Goal: Information Seeking & Learning: Learn about a topic

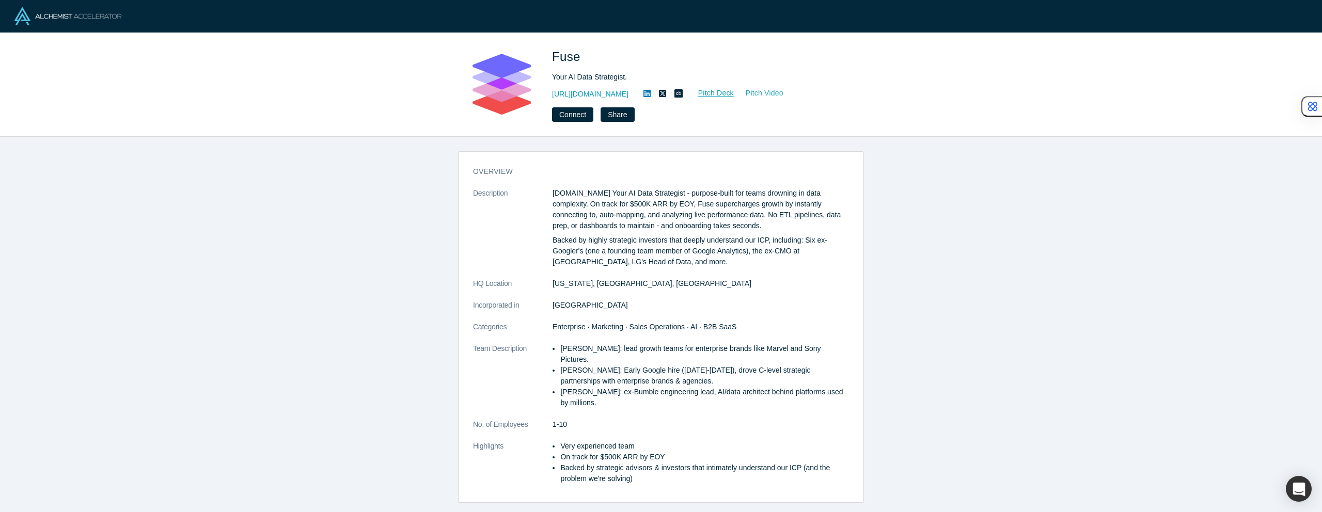
click at [734, 88] on link "Pitch Video" at bounding box center [759, 93] width 50 height 12
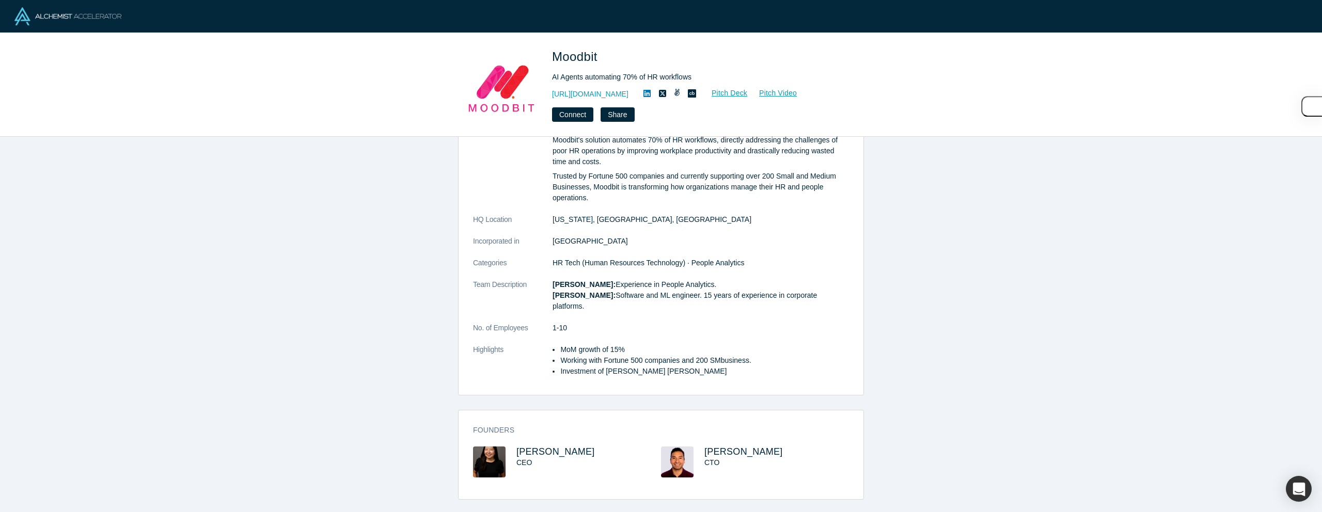
scroll to position [111, 0]
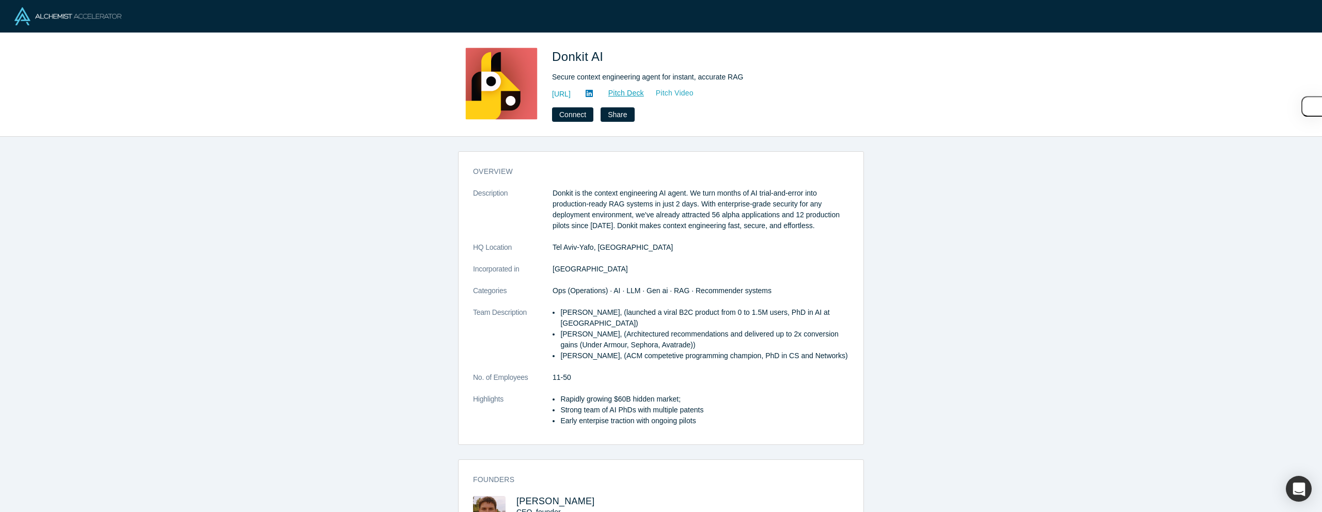
click at [694, 93] on link "Pitch Video" at bounding box center [670, 93] width 50 height 12
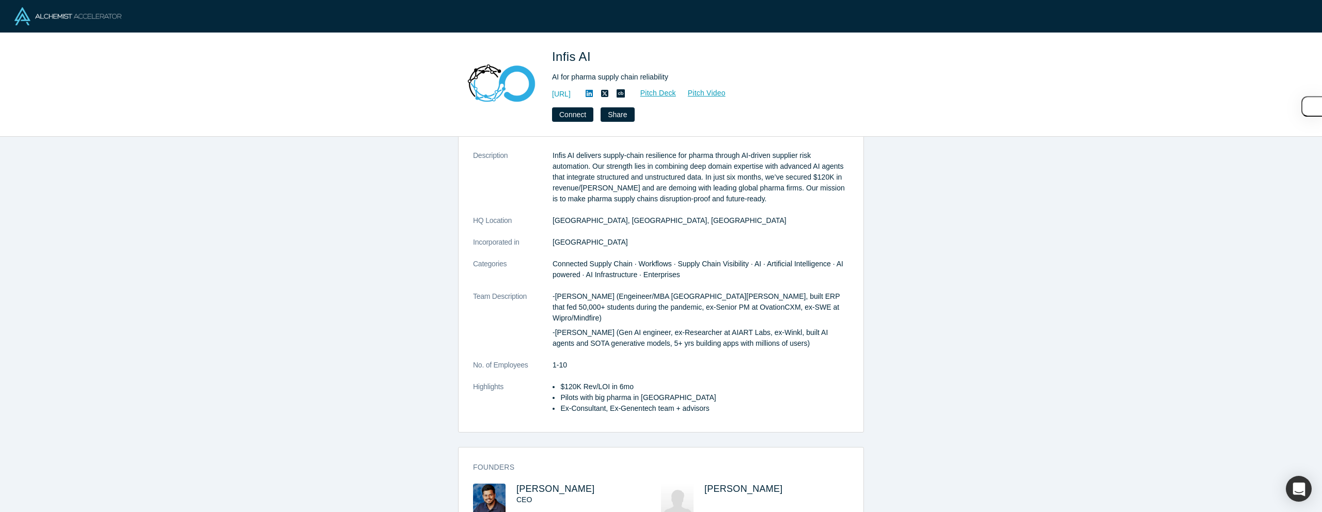
scroll to position [37, 0]
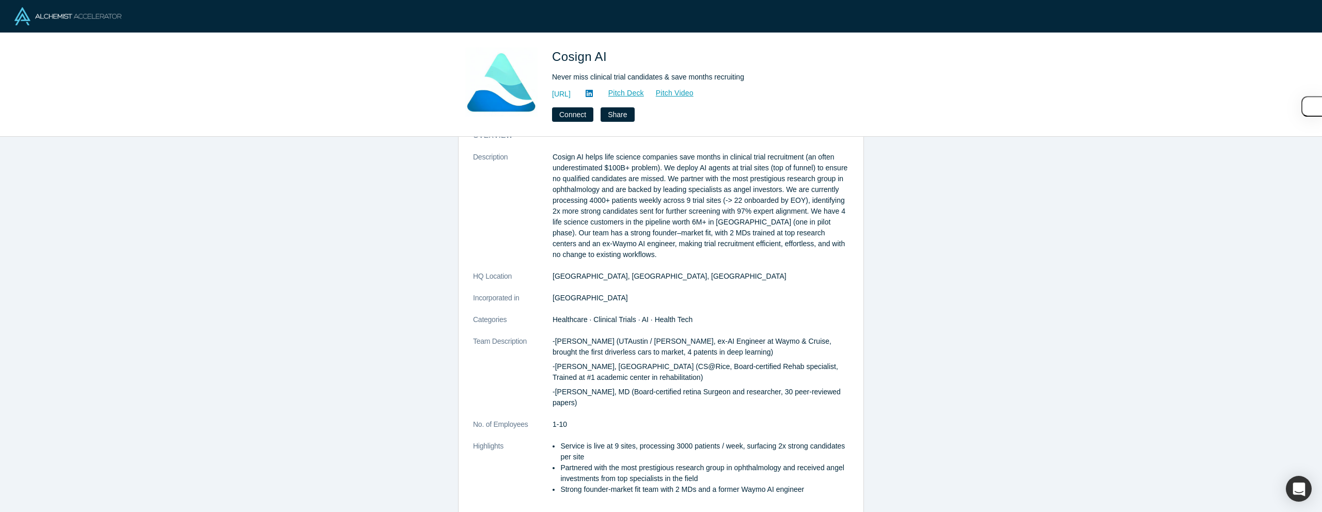
scroll to position [38, 0]
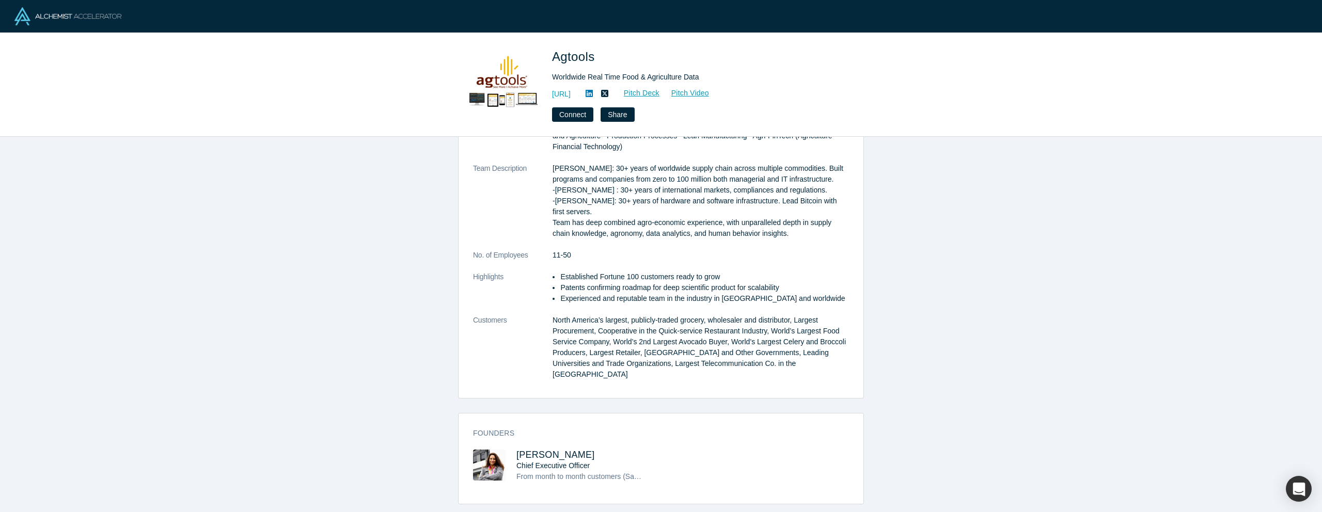
scroll to position [222, 0]
click at [710, 93] on link "Pitch Video" at bounding box center [685, 93] width 50 height 12
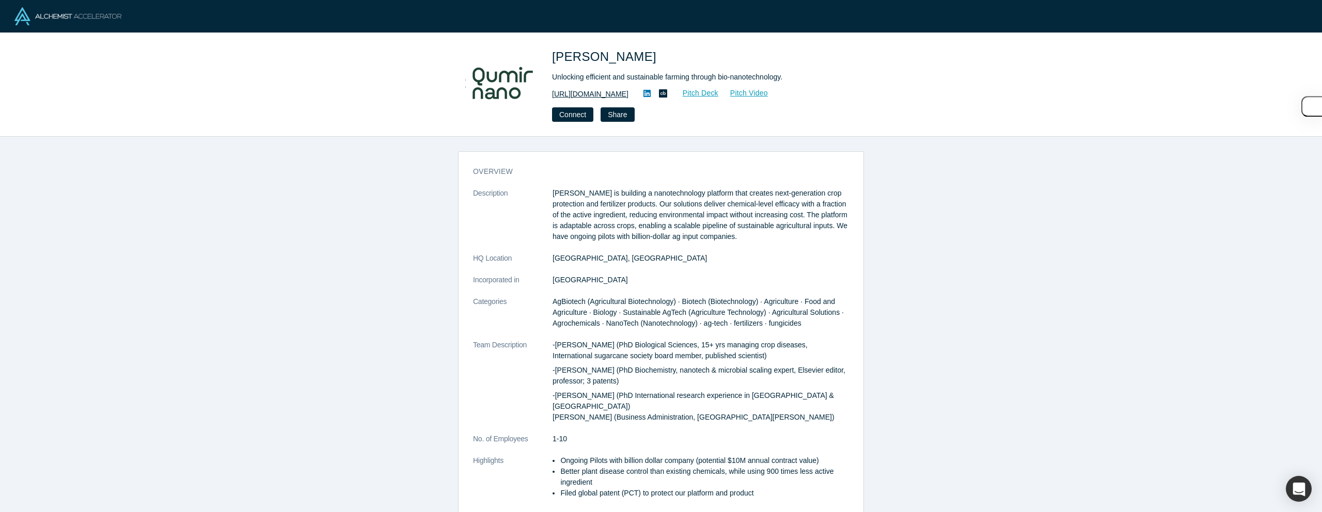
click at [599, 93] on link "[URL][DOMAIN_NAME]" at bounding box center [590, 94] width 76 height 11
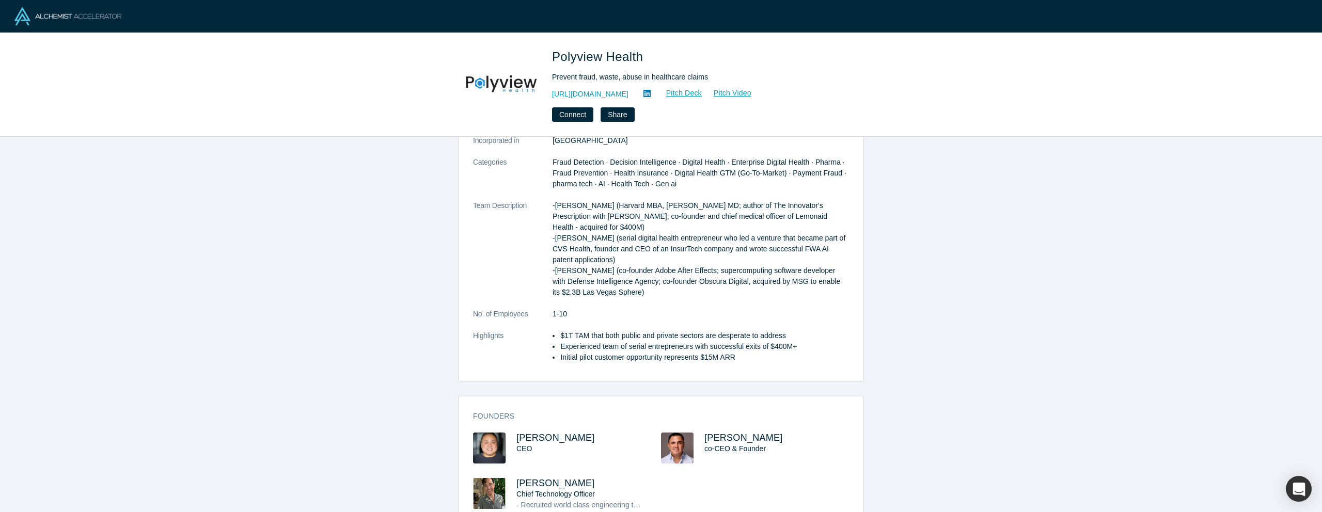
scroll to position [140, 0]
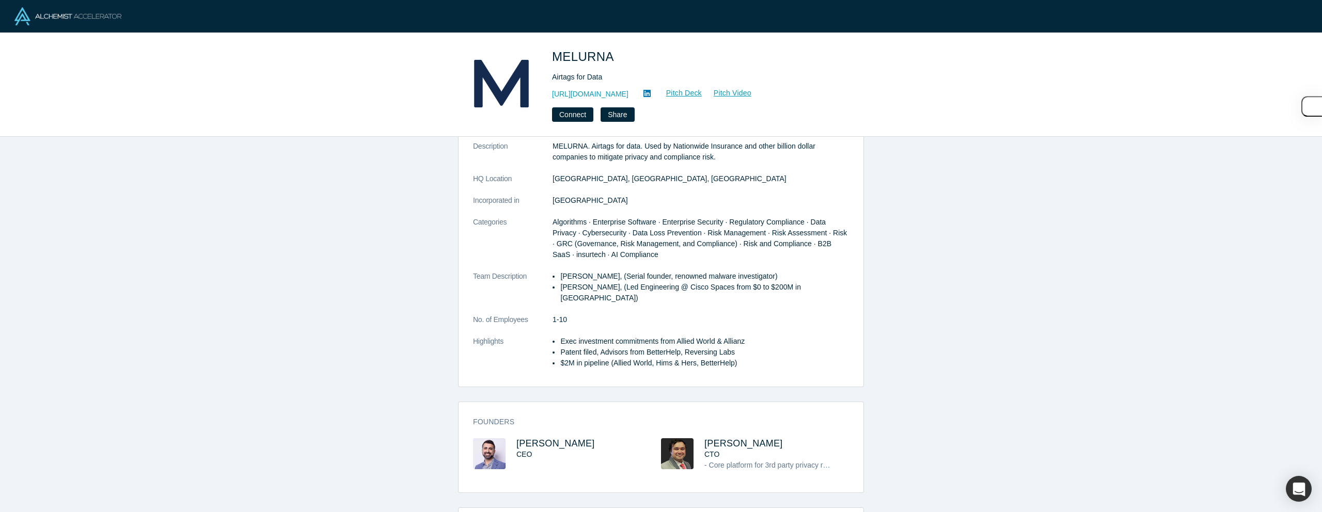
scroll to position [46, 0]
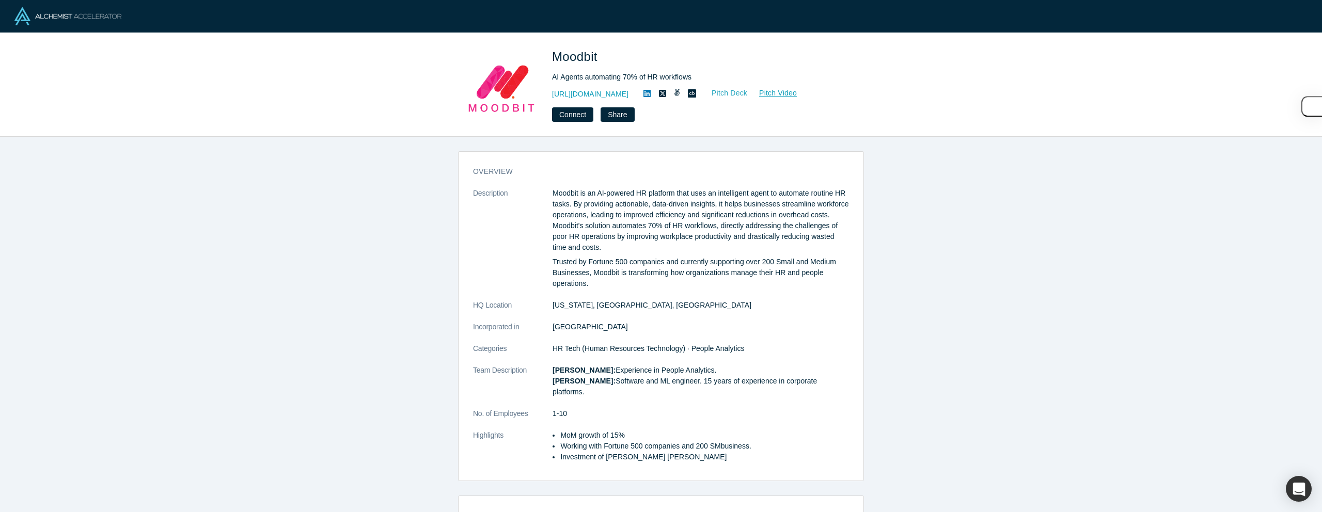
click at [723, 90] on link "Pitch Deck" at bounding box center [724, 93] width 48 height 12
